Goal: Information Seeking & Learning: Learn about a topic

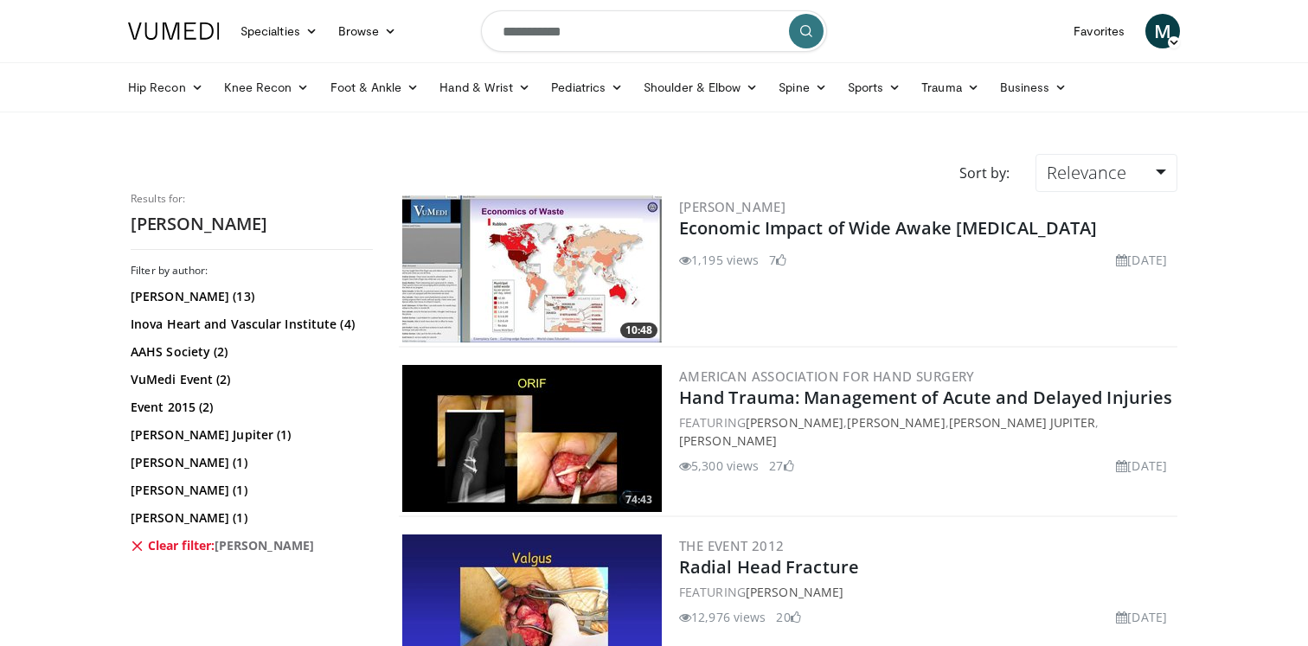
click at [563, 39] on input "**********" at bounding box center [654, 31] width 346 height 42
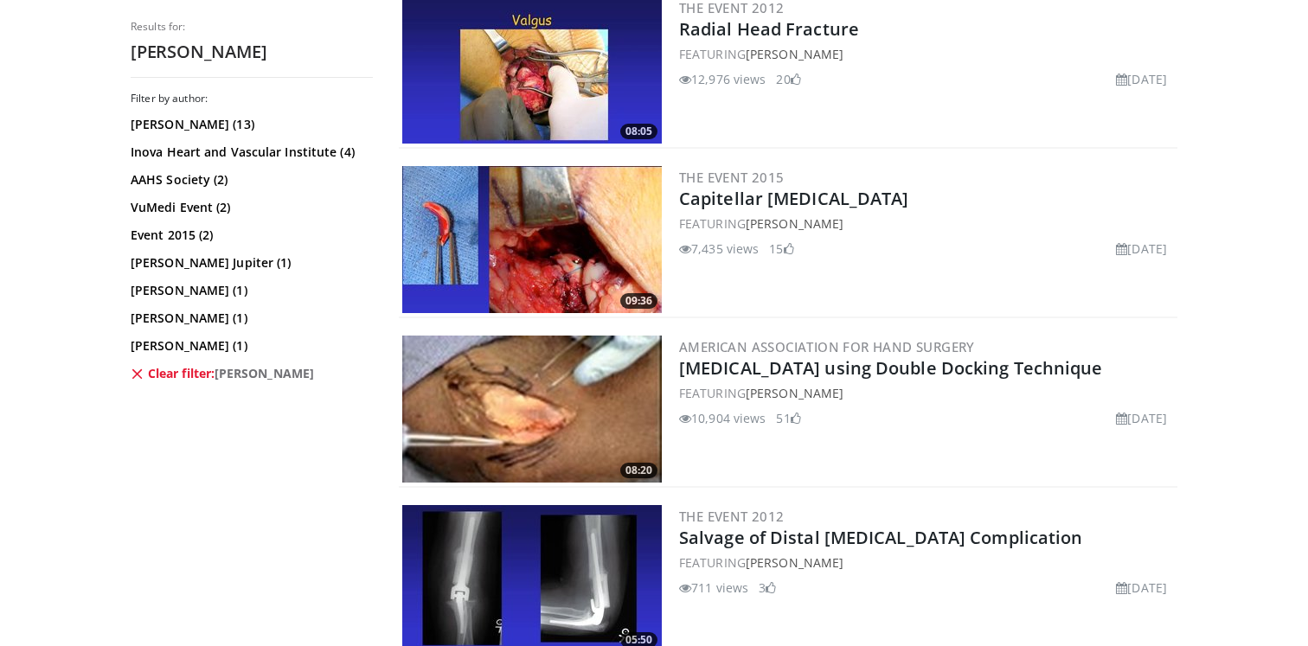
scroll to position [554, 0]
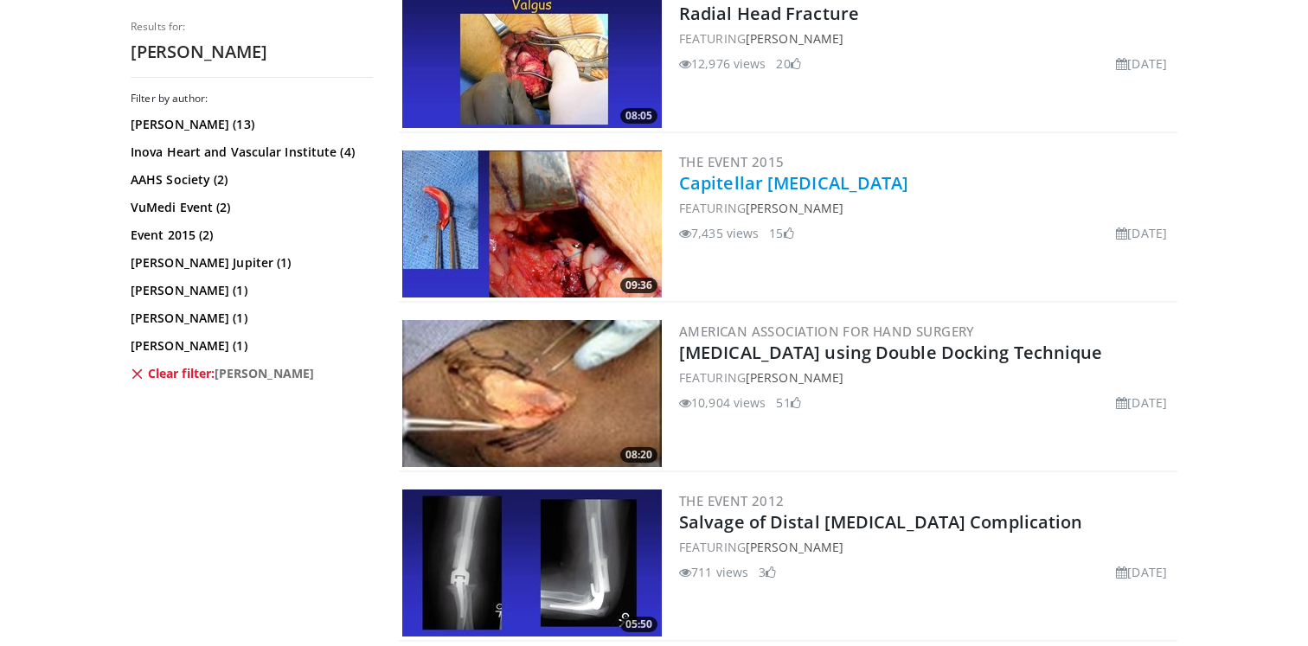
click at [748, 180] on link "Capitellar [MEDICAL_DATA]" at bounding box center [794, 182] width 230 height 23
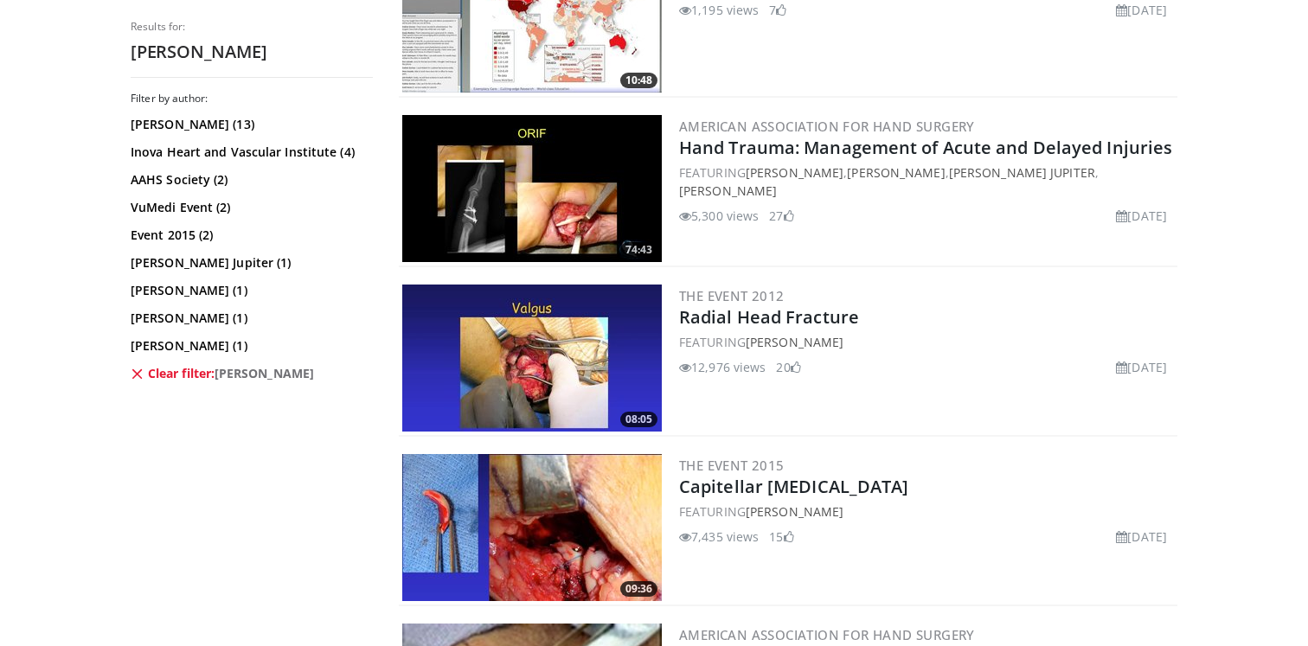
scroll to position [255, 0]
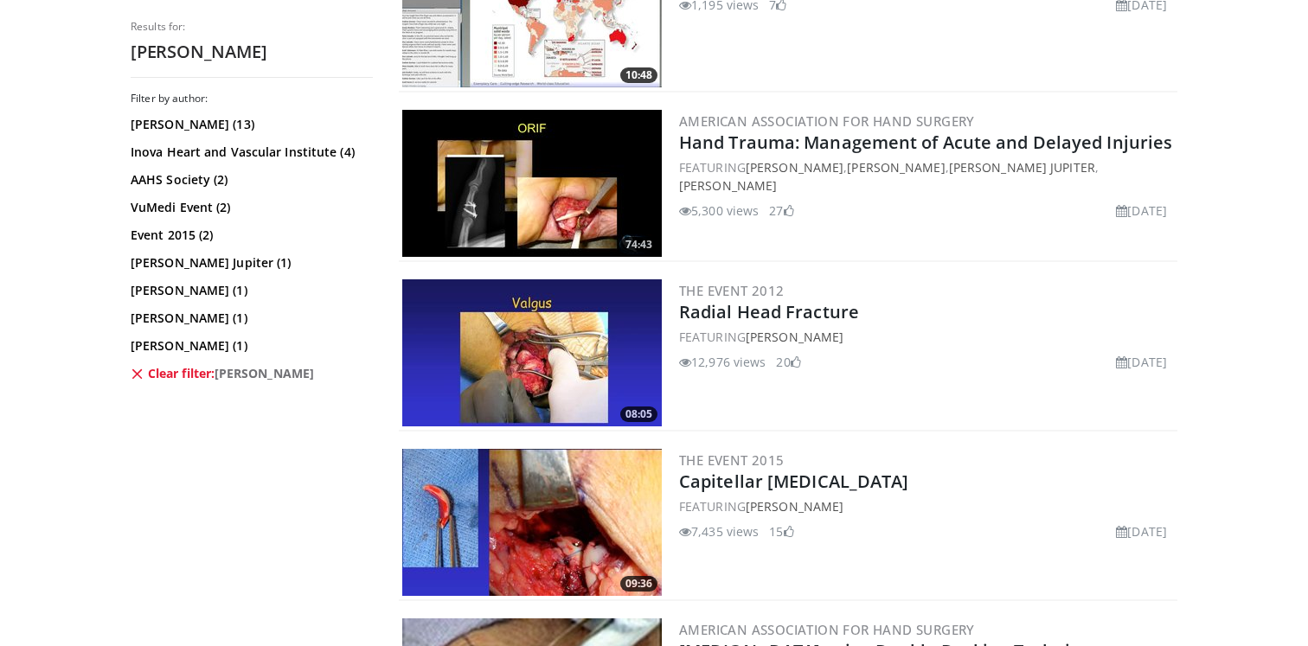
click at [577, 369] on img at bounding box center [532, 352] width 260 height 147
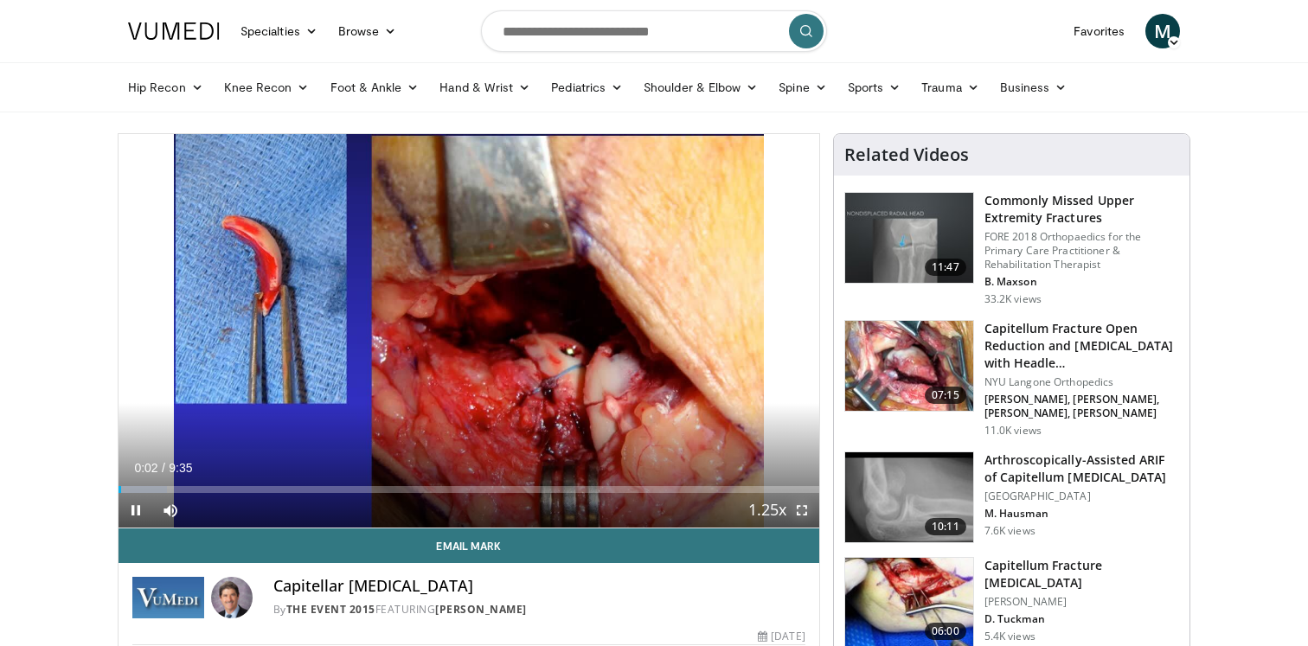
click at [811, 515] on span "Video Player" at bounding box center [802, 510] width 35 height 35
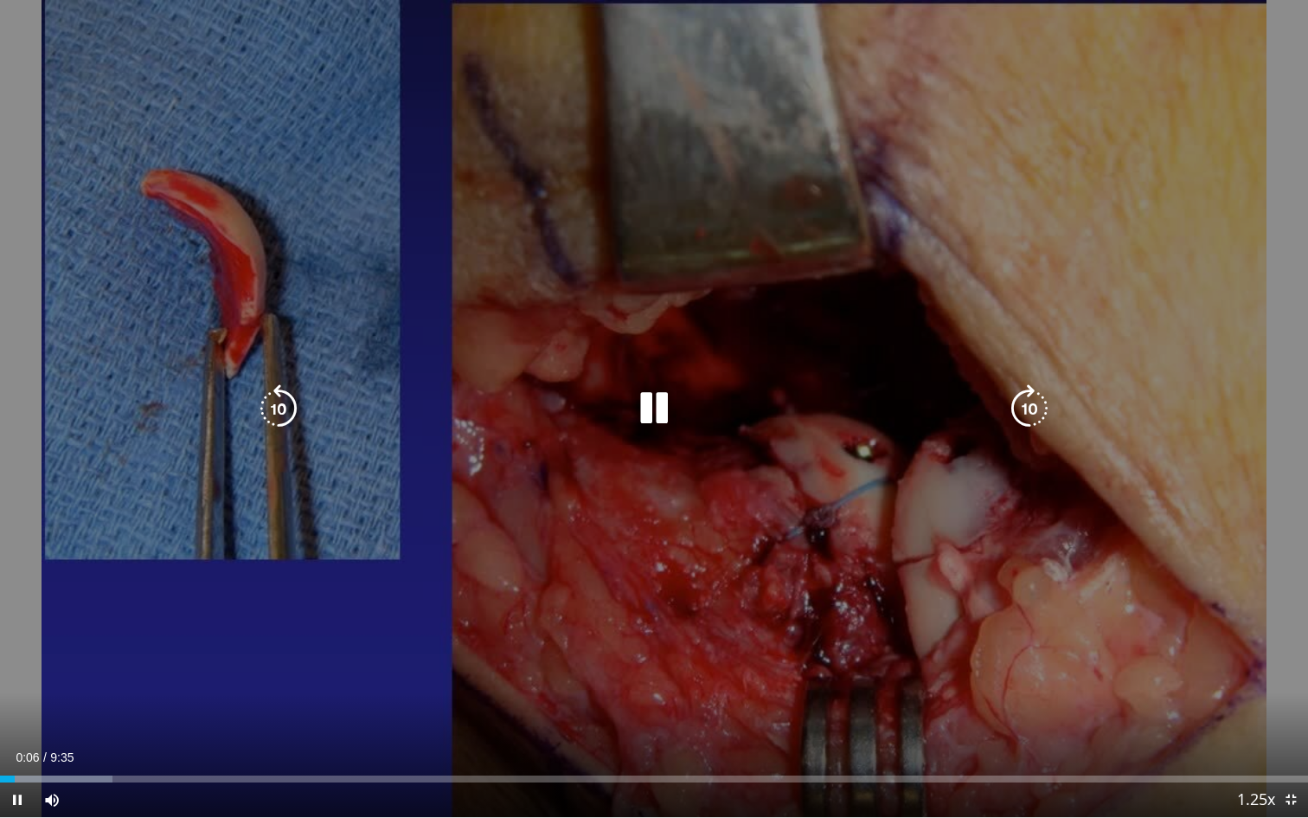
click at [1043, 414] on icon "Video Player" at bounding box center [1029, 408] width 48 height 48
click at [1032, 415] on icon "Video Player" at bounding box center [1029, 408] width 48 height 48
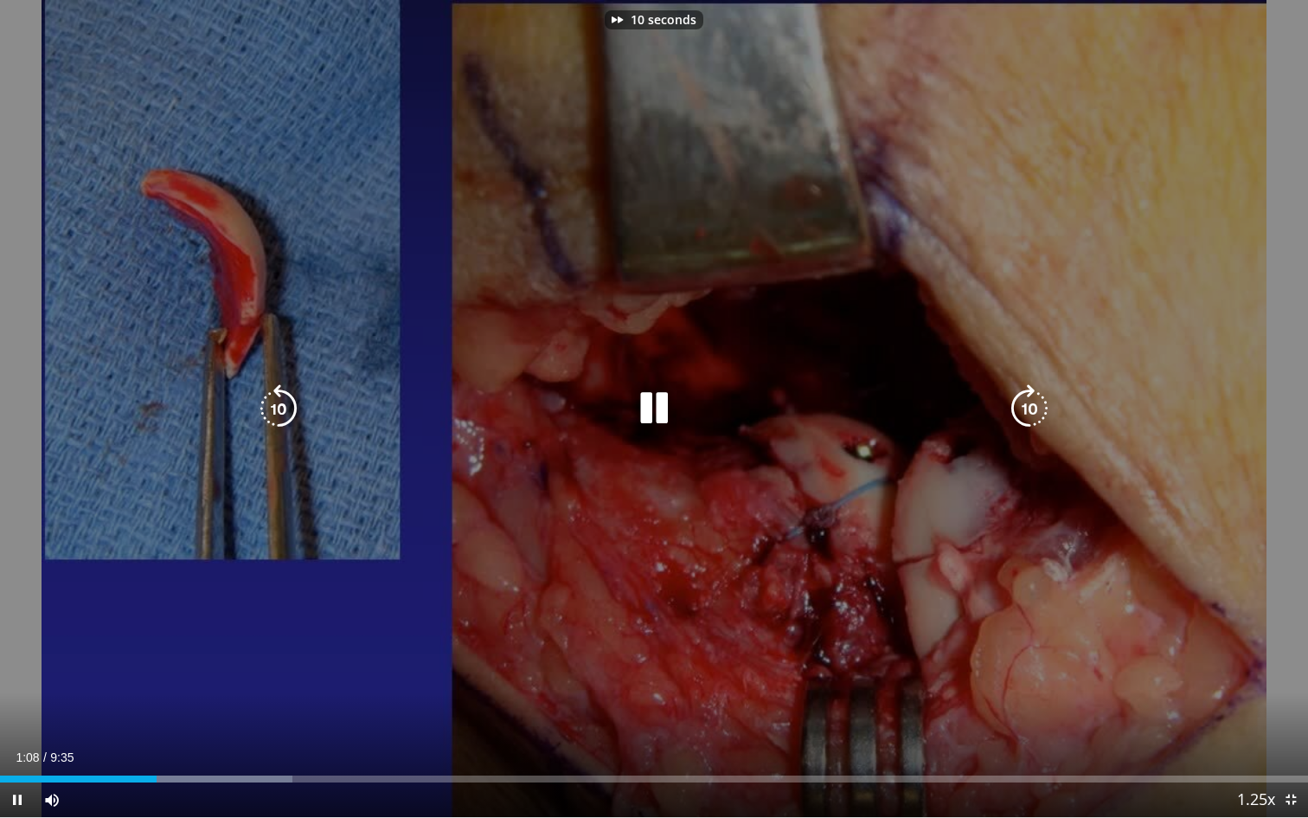
click at [1032, 415] on icon "Video Player" at bounding box center [1029, 408] width 48 height 48
click at [1028, 415] on icon "Video Player" at bounding box center [1029, 408] width 48 height 48
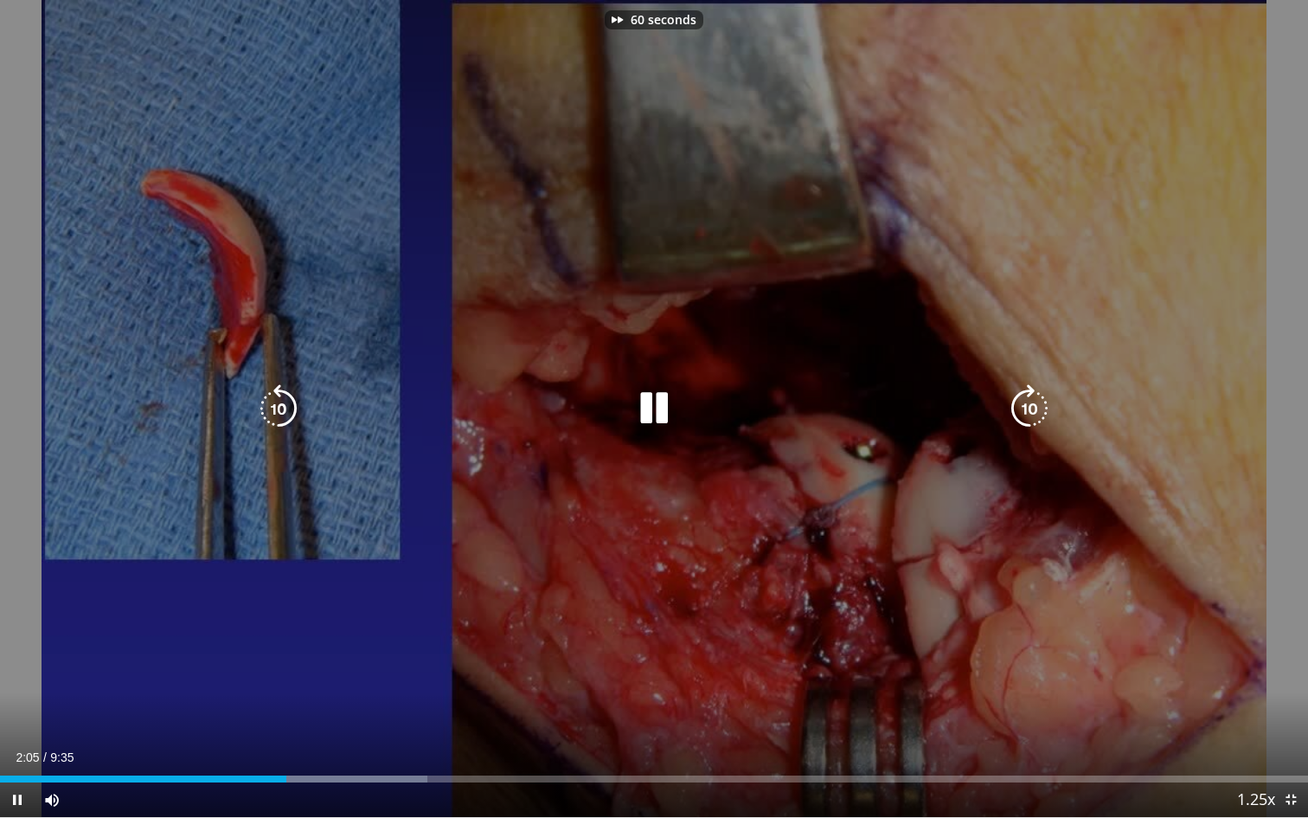
click at [1028, 415] on icon "Video Player" at bounding box center [1029, 408] width 48 height 48
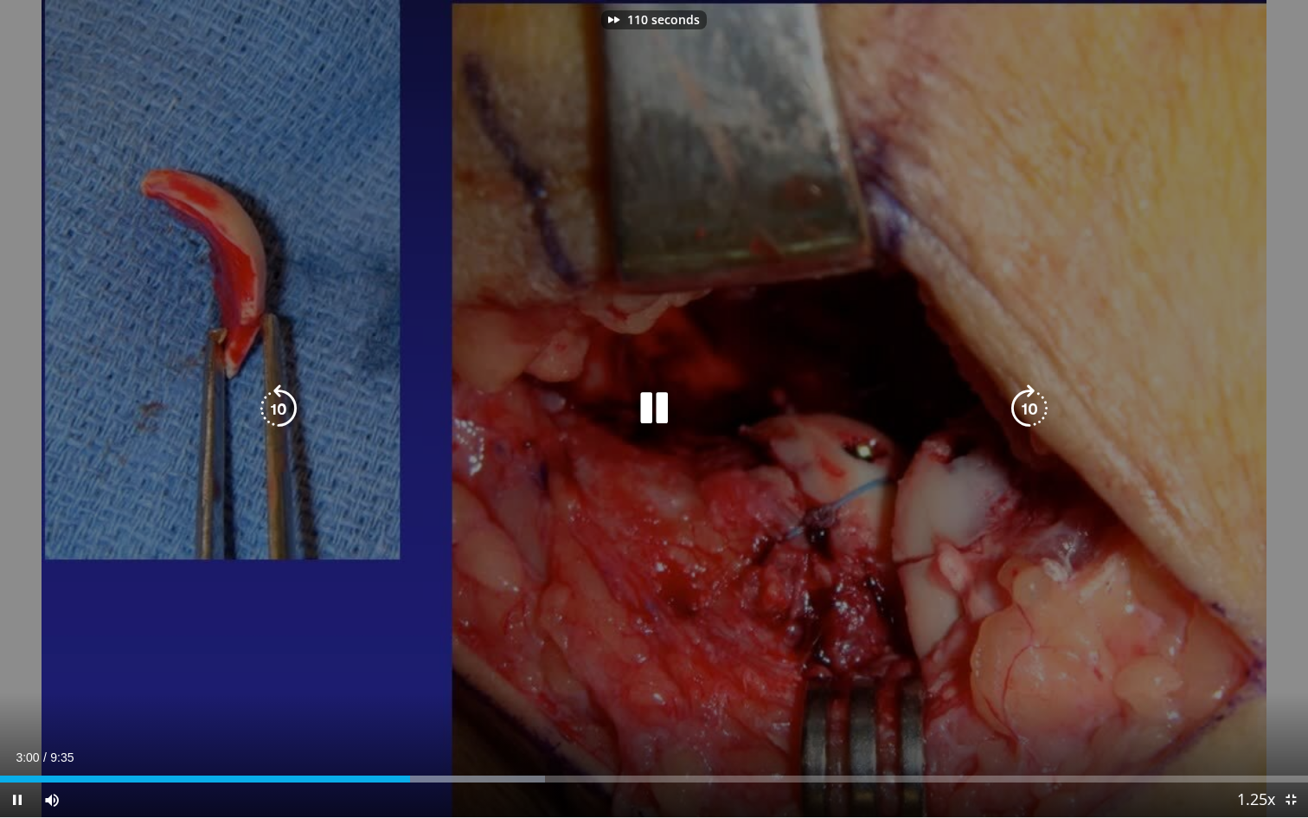
click at [1028, 415] on icon "Video Player" at bounding box center [1029, 408] width 48 height 48
click at [1030, 402] on icon "Video Player" at bounding box center [1029, 408] width 48 height 48
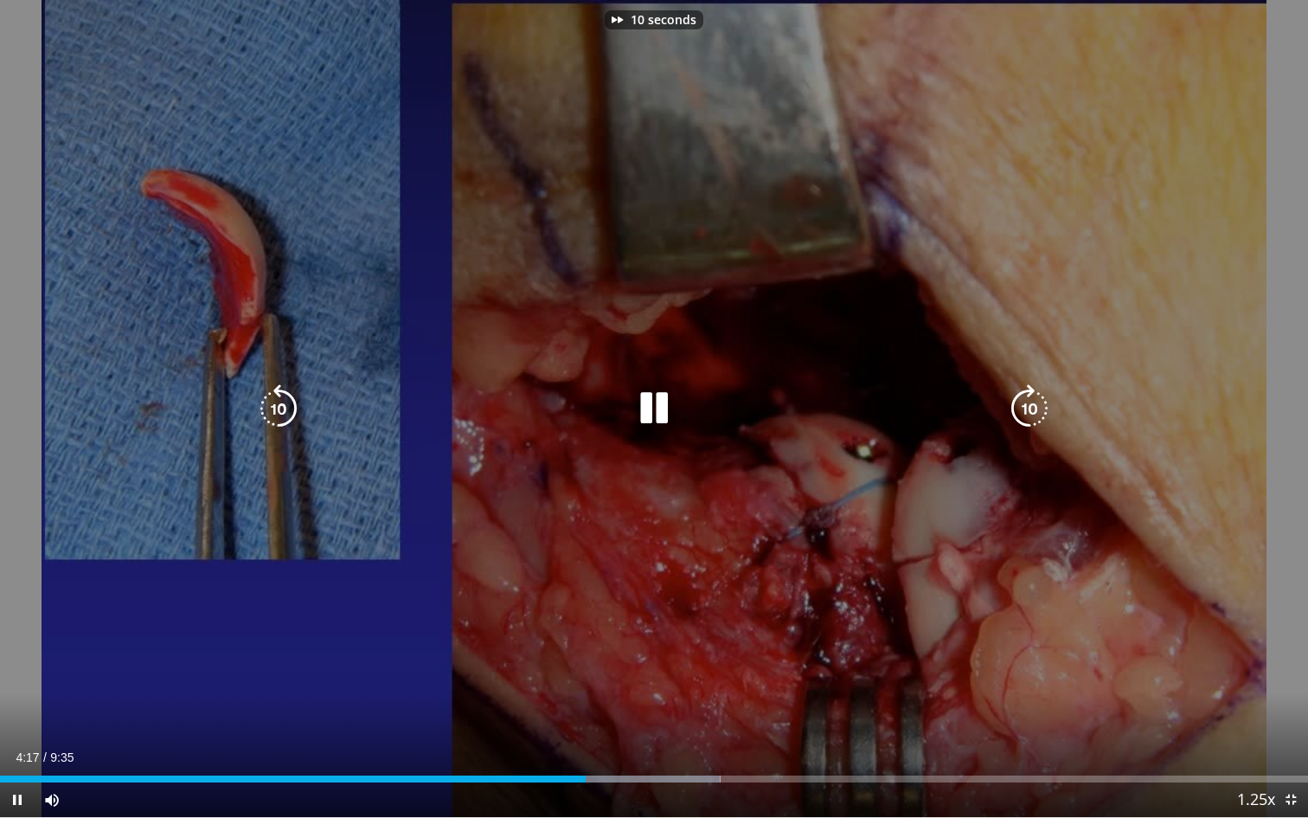
click at [1030, 402] on icon "Video Player" at bounding box center [1029, 408] width 48 height 48
click at [1030, 403] on icon "Video Player" at bounding box center [1029, 408] width 48 height 48
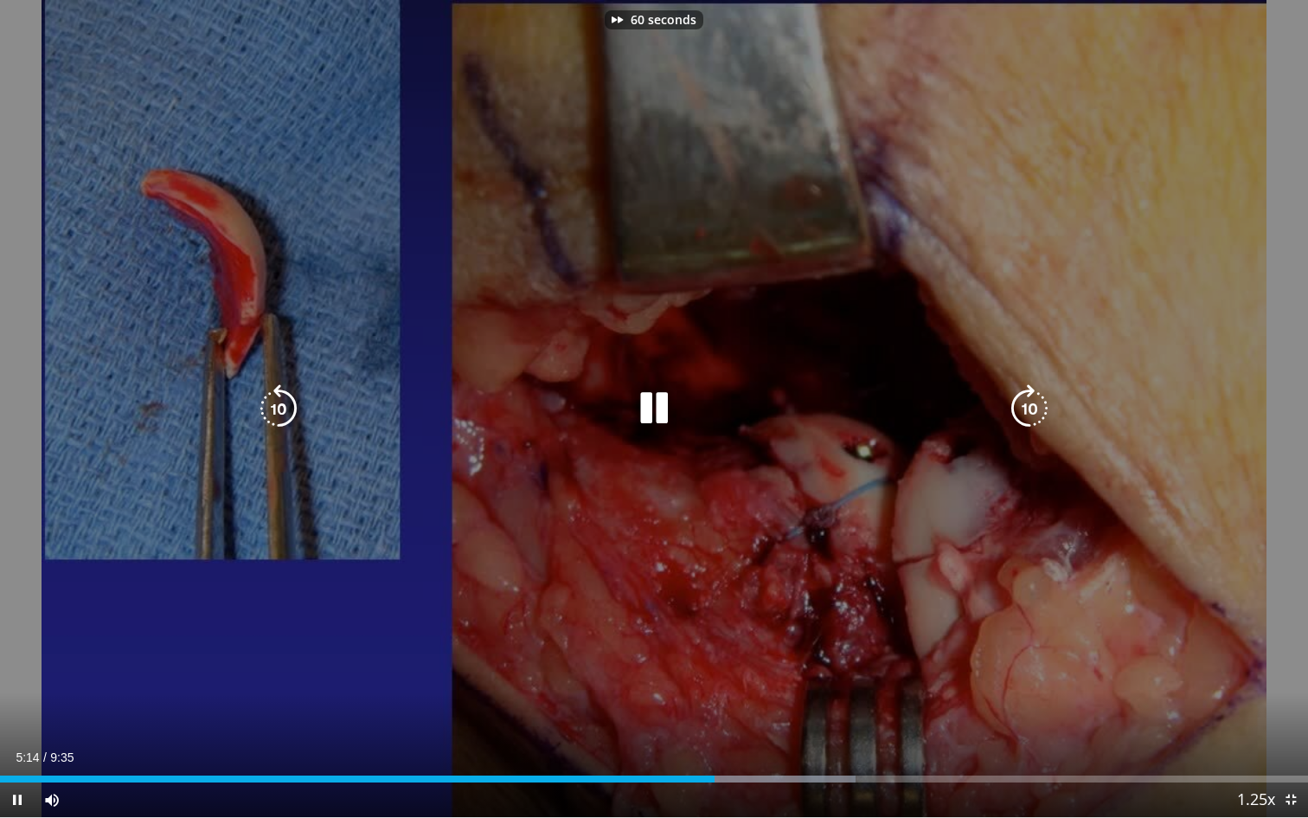
click at [1030, 403] on icon "Video Player" at bounding box center [1029, 408] width 48 height 48
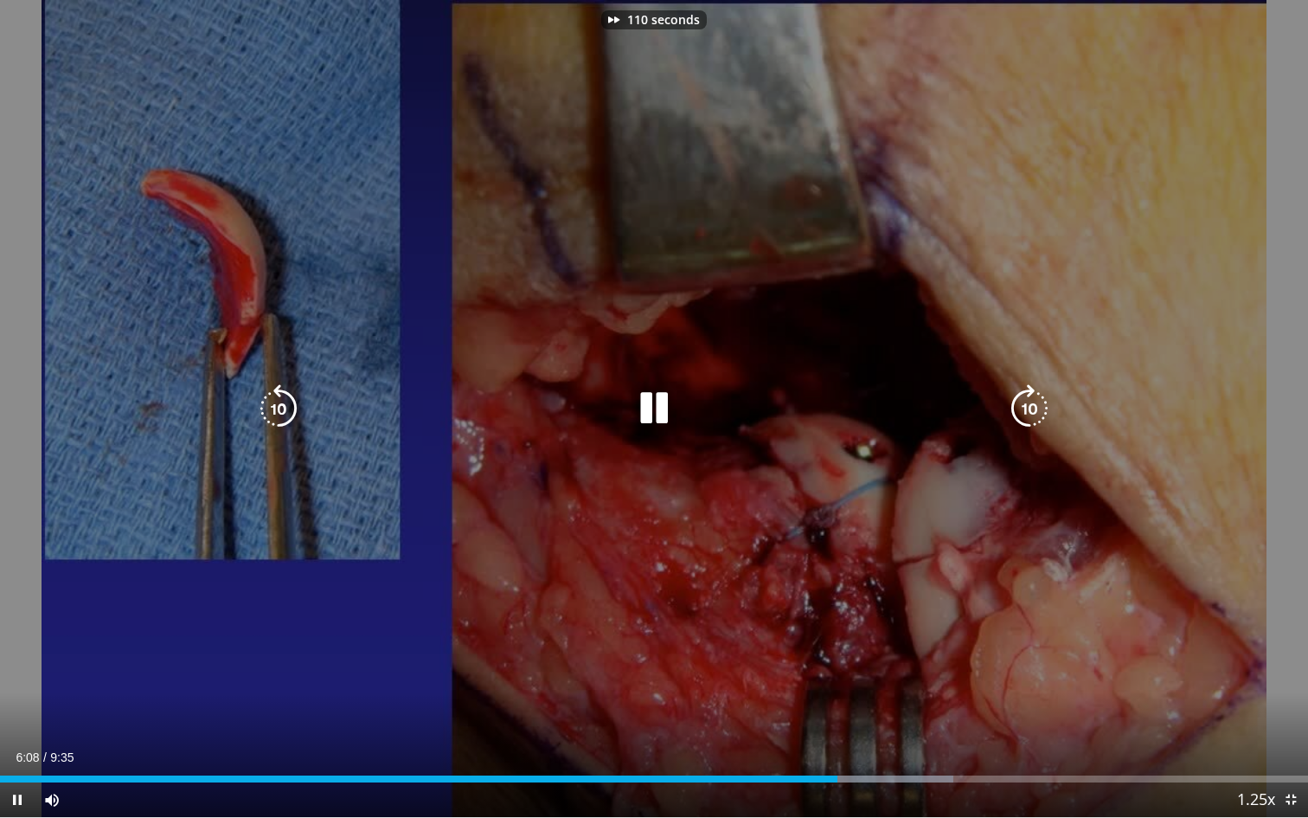
click at [1030, 403] on icon "Video Player" at bounding box center [1029, 408] width 48 height 48
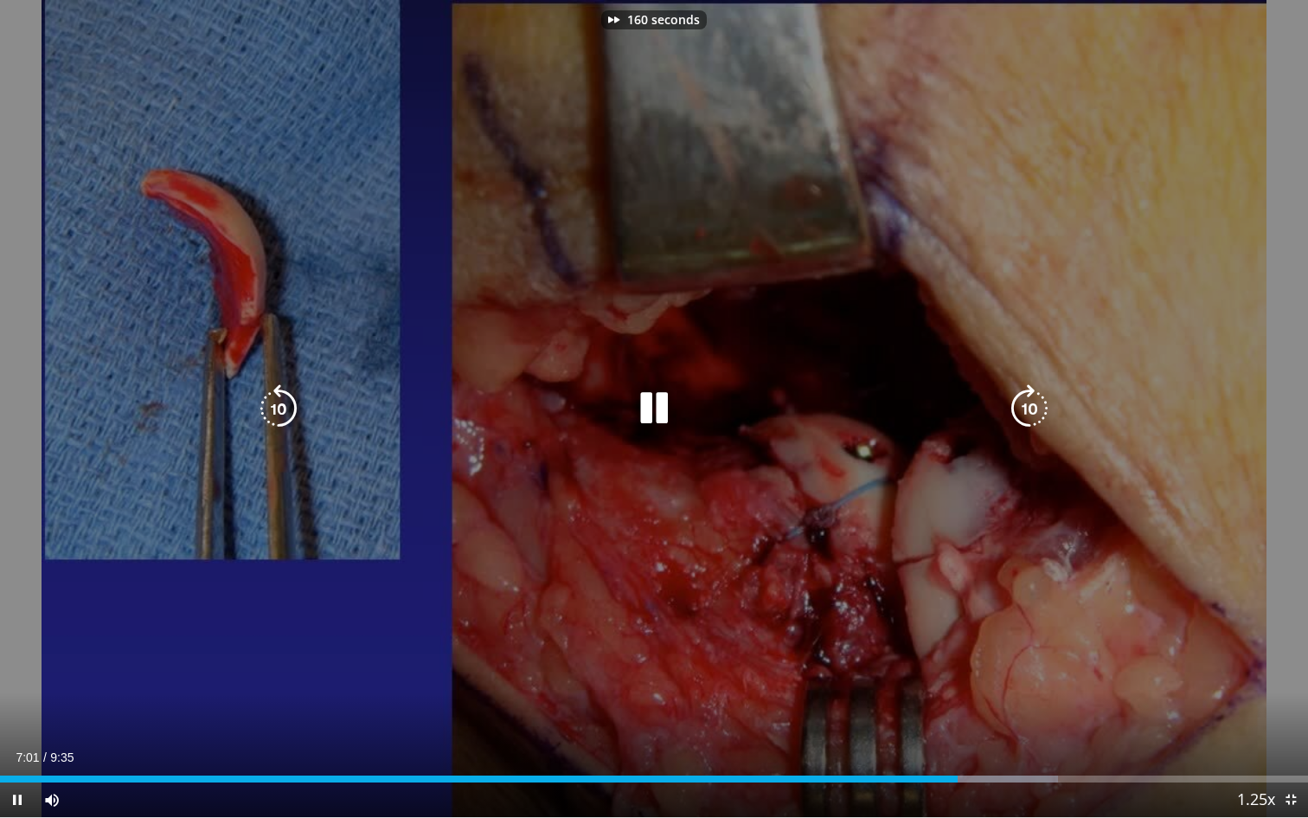
click at [1030, 403] on icon "Video Player" at bounding box center [1029, 408] width 48 height 48
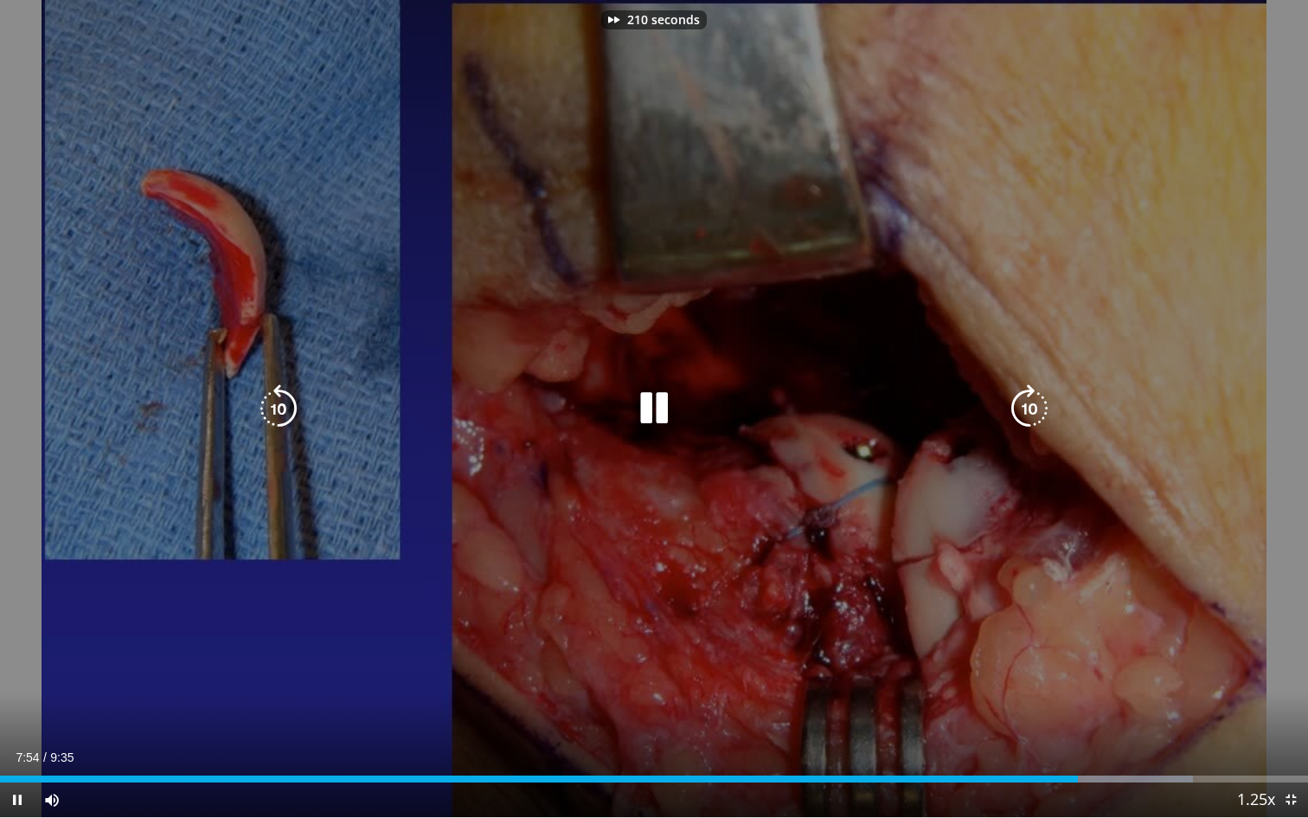
click at [1030, 403] on icon "Video Player" at bounding box center [1029, 408] width 48 height 48
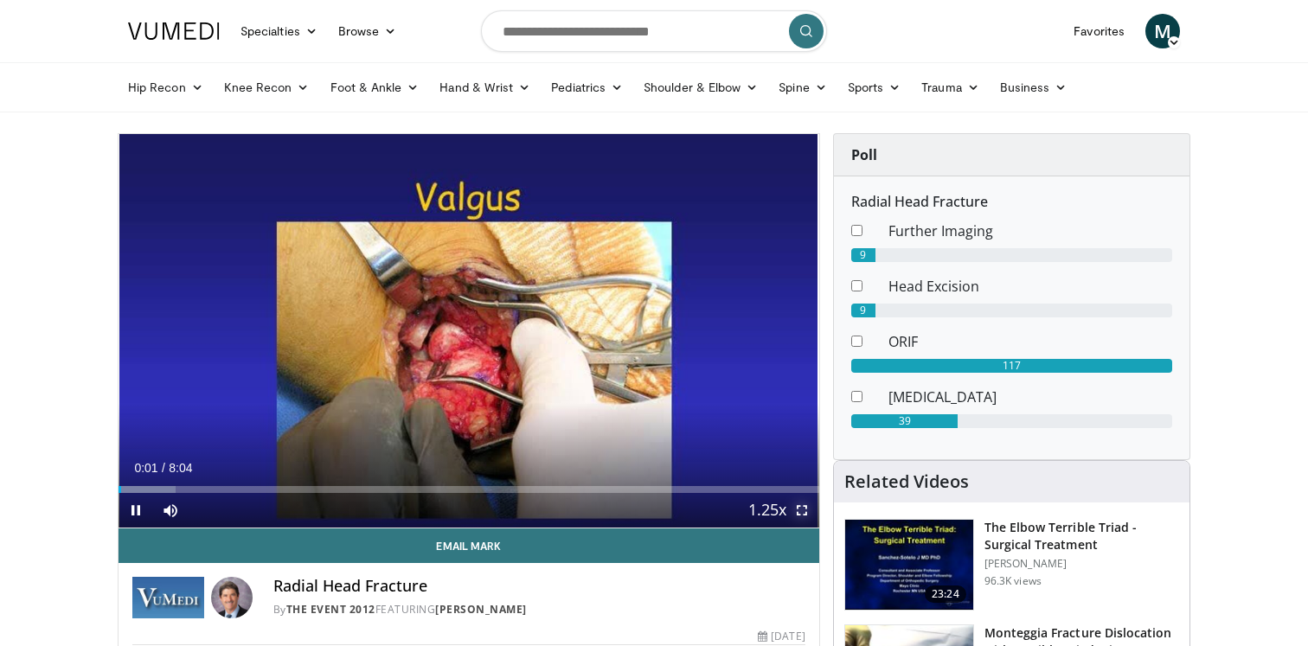
click at [803, 508] on span "Video Player" at bounding box center [802, 510] width 35 height 35
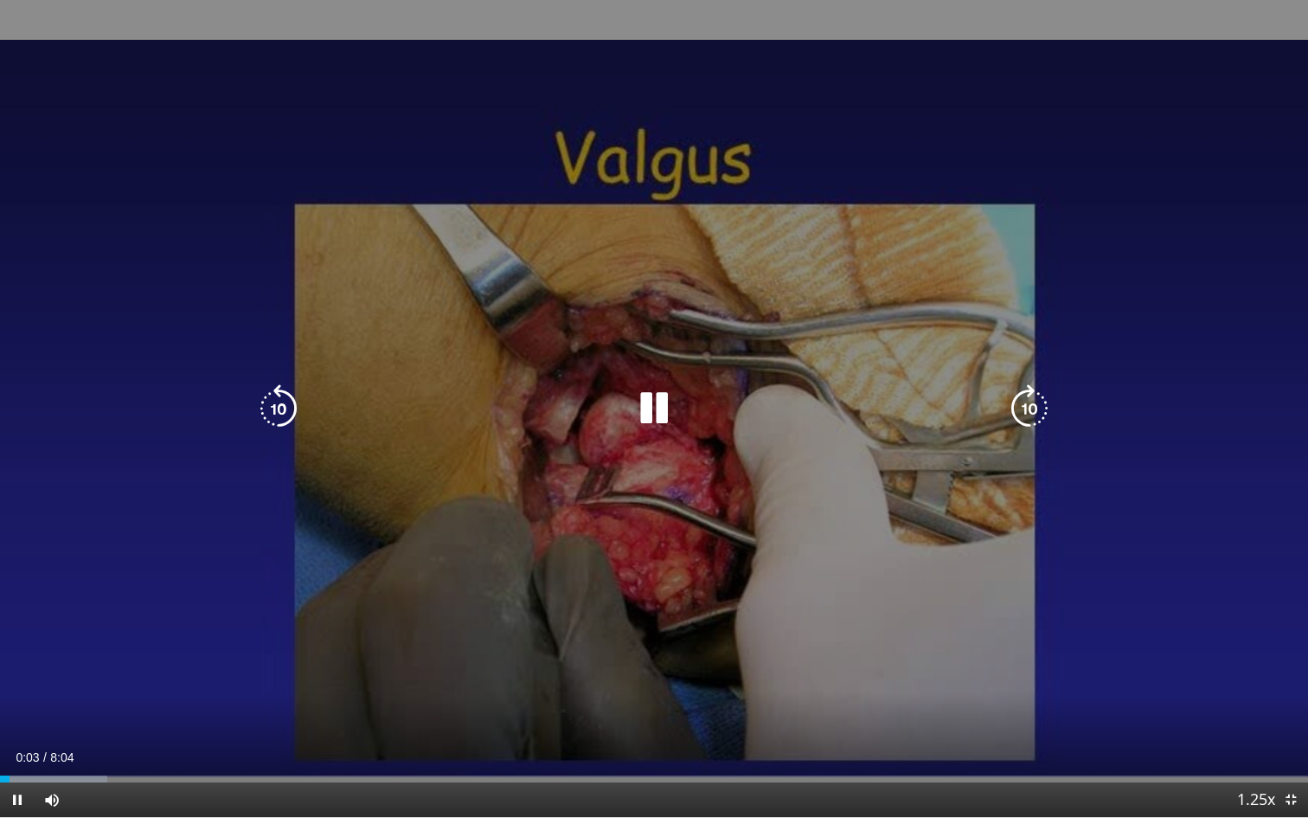
click at [1030, 412] on icon "Video Player" at bounding box center [1029, 408] width 48 height 48
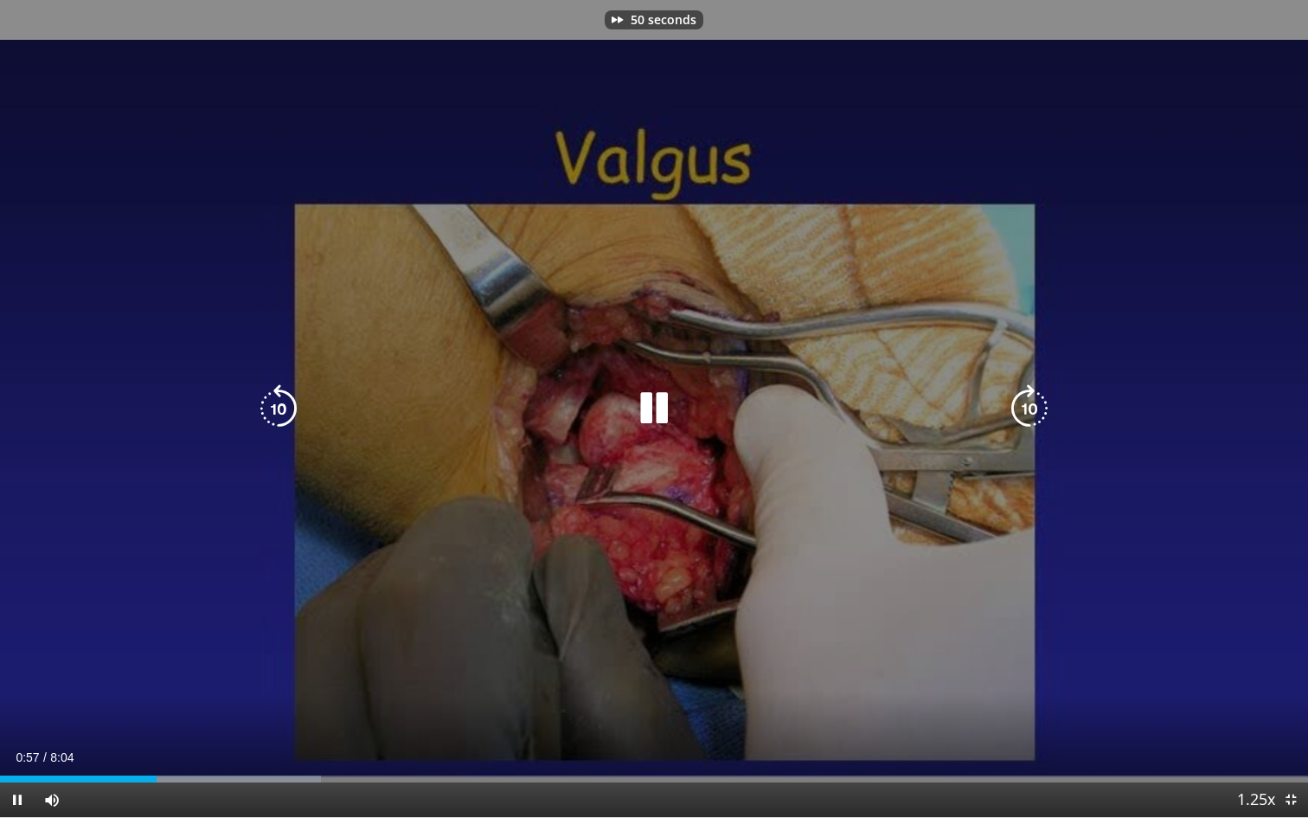
click at [1030, 412] on icon "Video Player" at bounding box center [1029, 408] width 48 height 48
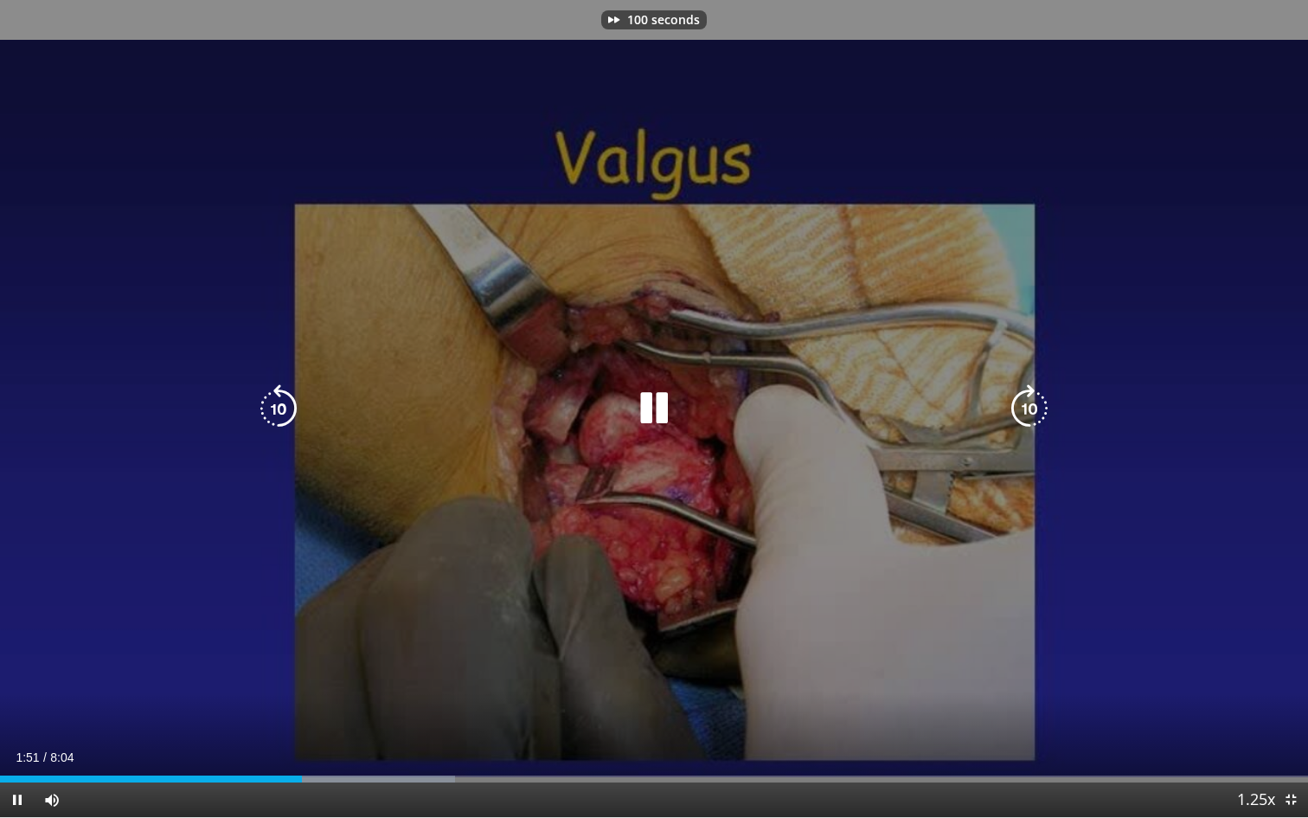
click at [1030, 412] on icon "Video Player" at bounding box center [1029, 408] width 48 height 48
